Goal: Task Accomplishment & Management: Complete application form

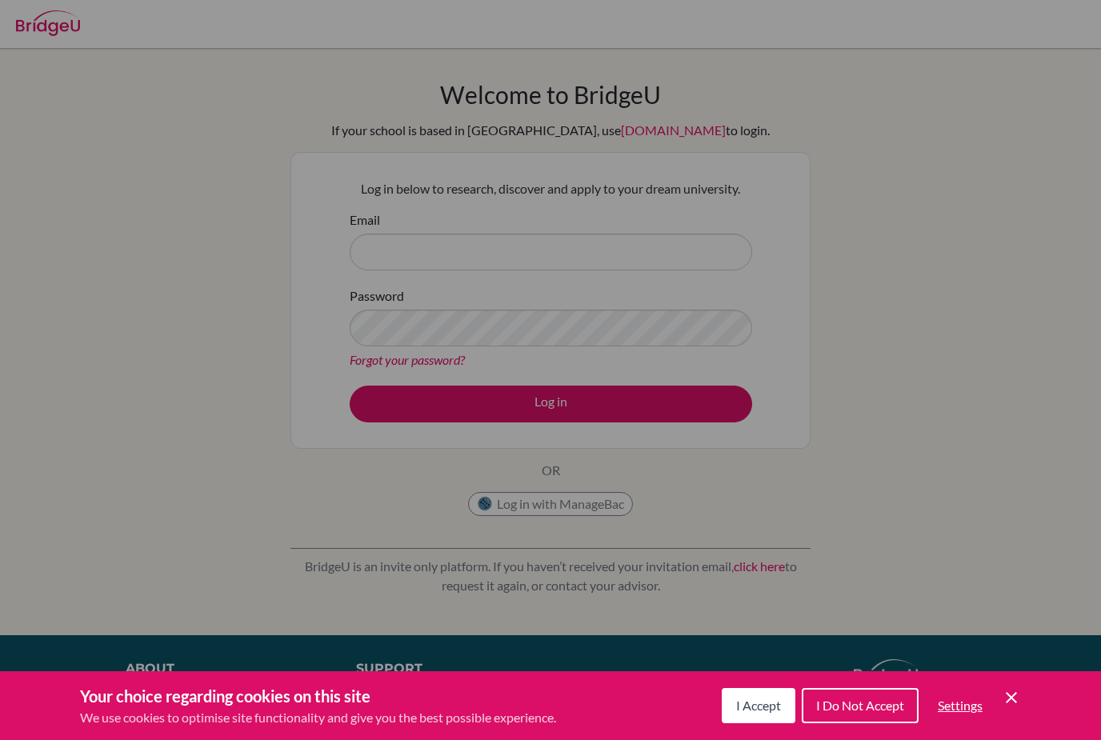
click at [758, 717] on button "I Accept" at bounding box center [759, 705] width 74 height 35
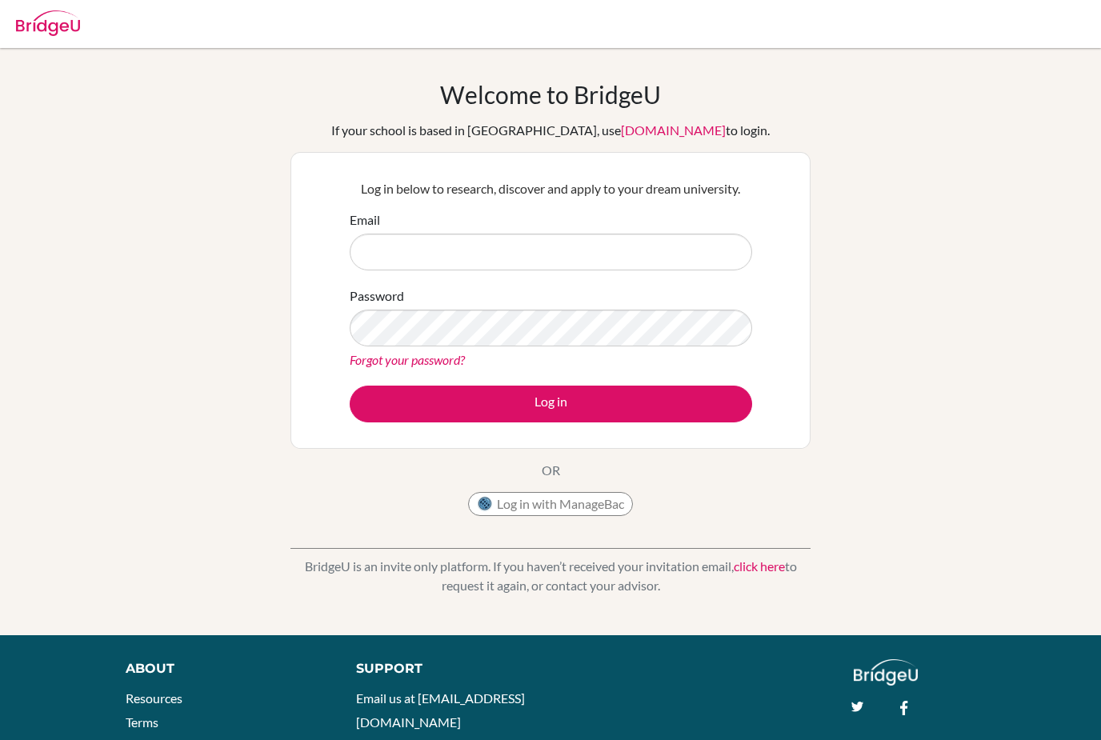
click at [530, 487] on div "Welcome to BridgeU If your school is based in China, use app.bridge-u.com.cn to…" at bounding box center [550, 302] width 520 height 444
click at [524, 510] on button "Log in with ManageBac" at bounding box center [550, 504] width 165 height 24
click at [520, 501] on button "Log in with ManageBac" at bounding box center [550, 504] width 165 height 24
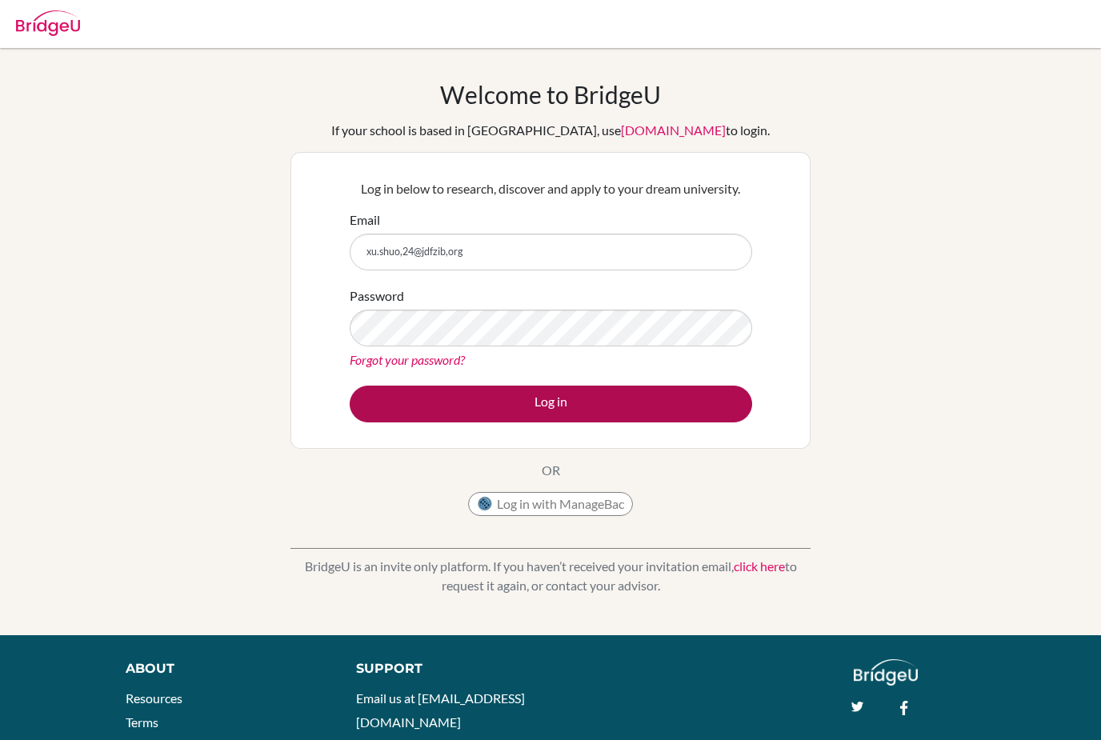
click at [635, 418] on button "Log in" at bounding box center [551, 404] width 402 height 37
click at [510, 406] on button "Log in" at bounding box center [551, 404] width 402 height 37
click at [542, 398] on button "Log in" at bounding box center [551, 404] width 402 height 37
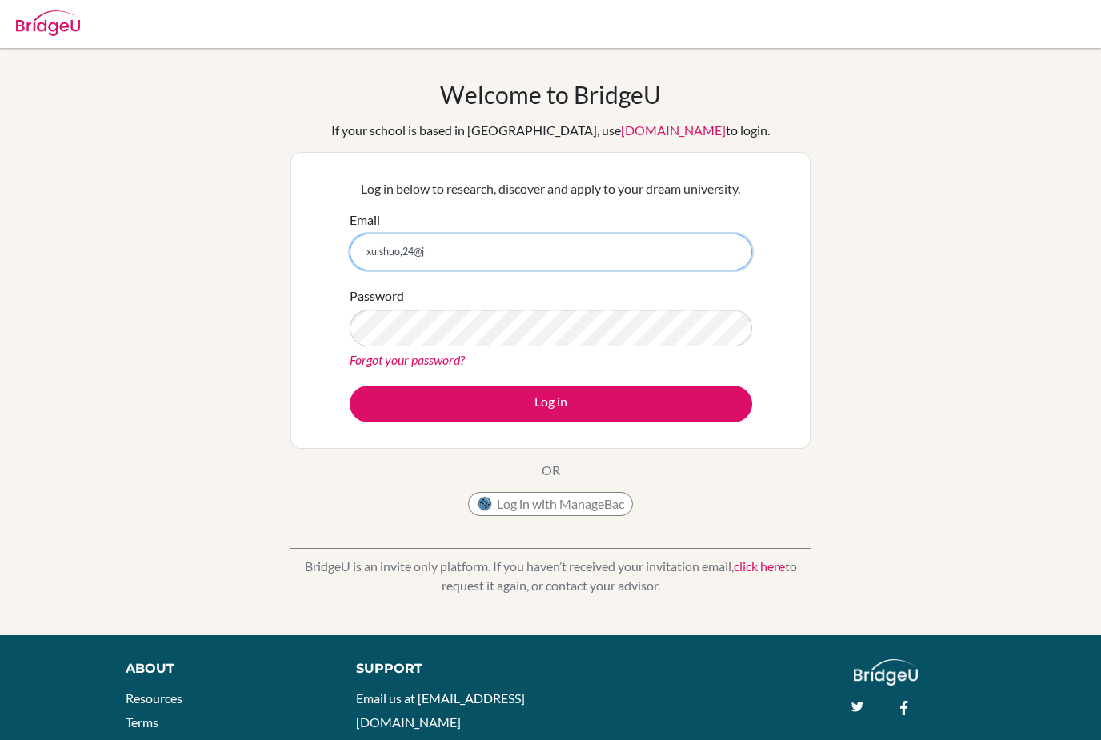
type input "xu.shuo,24@"
drag, startPoint x: 457, startPoint y: 256, endPoint x: 4, endPoint y: 250, distance: 452.9
click at [33, 264] on div "Welcome to [GEOGRAPHIC_DATA] If your school is based in [GEOGRAPHIC_DATA], use …" at bounding box center [550, 341] width 1101 height 523
drag, startPoint x: 431, startPoint y: 264, endPoint x: 340, endPoint y: 243, distance: 93.6
click at [340, 243] on div "Log in below to research, discover and apply to your dream university. Email xu…" at bounding box center [550, 300] width 422 height 263
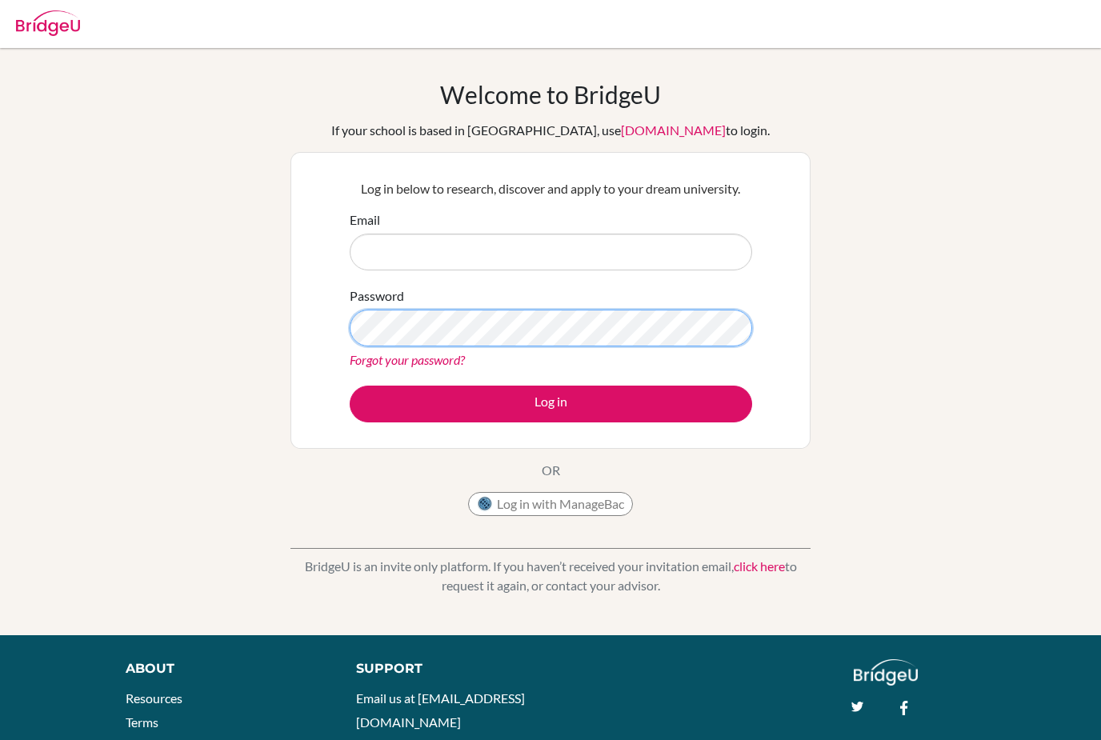
click at [214, 329] on div "Welcome to [GEOGRAPHIC_DATA] If your school is based in [GEOGRAPHIC_DATA], use …" at bounding box center [550, 341] width 1101 height 523
click at [570, 502] on button "Log in with ManageBac" at bounding box center [550, 504] width 165 height 24
